Goal: Find specific page/section: Find specific page/section

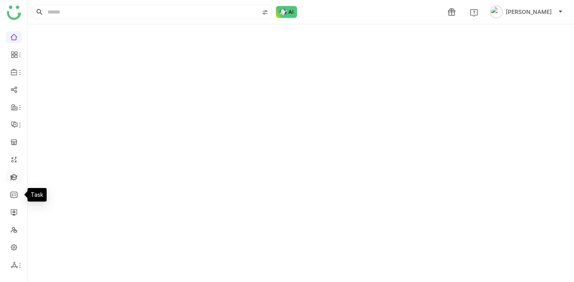
click at [12, 177] on link at bounding box center [13, 176] width 7 height 7
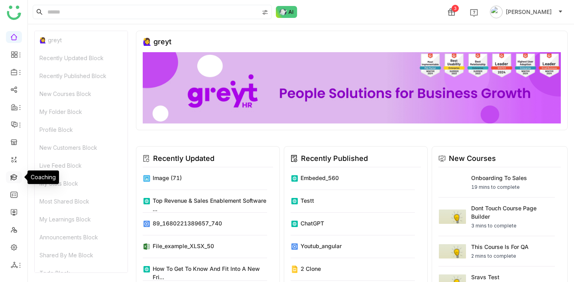
click at [12, 177] on link at bounding box center [13, 176] width 7 height 7
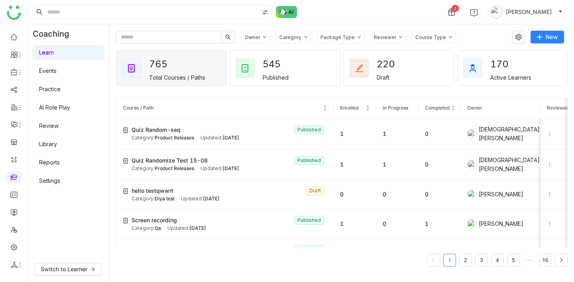
click at [257, 37] on div "Owner" at bounding box center [253, 37] width 16 height 6
